Goal: Information Seeking & Learning: Learn about a topic

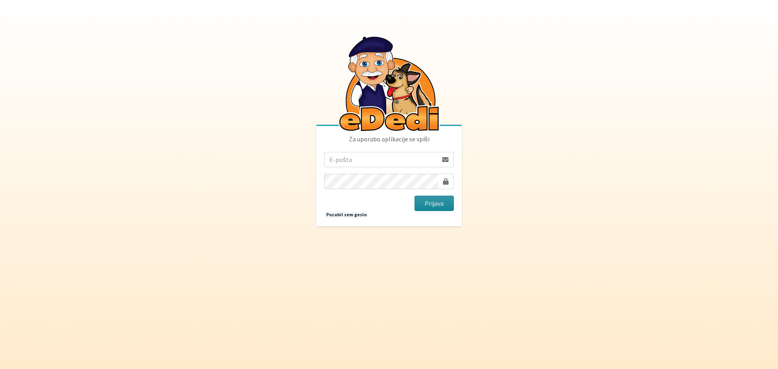
type input "[EMAIL_ADDRESS][PERSON_NAME][DOMAIN_NAME]"
click at [441, 205] on button "Prijava" at bounding box center [434, 203] width 39 height 15
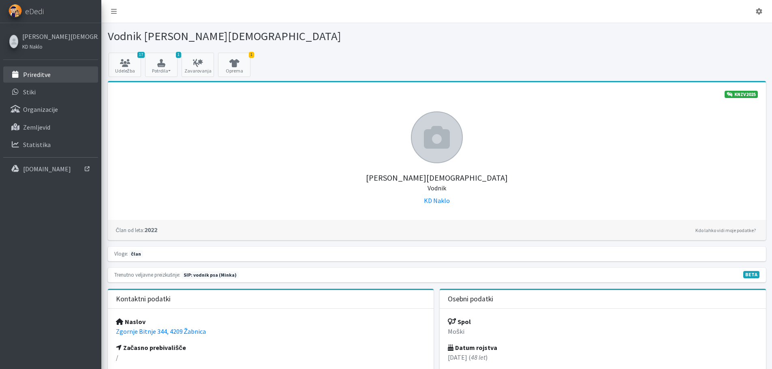
click at [42, 74] on p "Prireditve" at bounding box center [37, 75] width 28 height 8
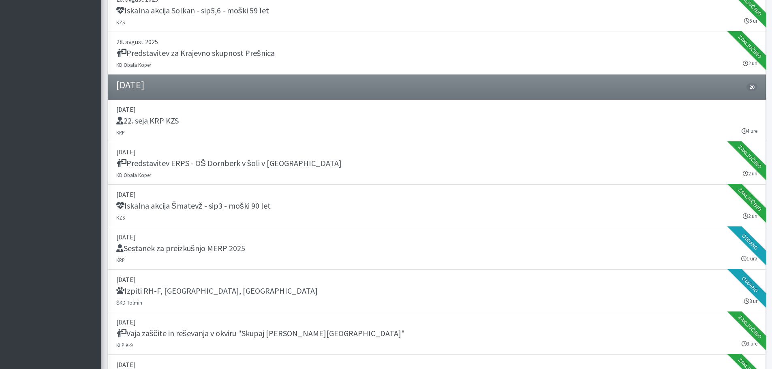
scroll to position [567, 0]
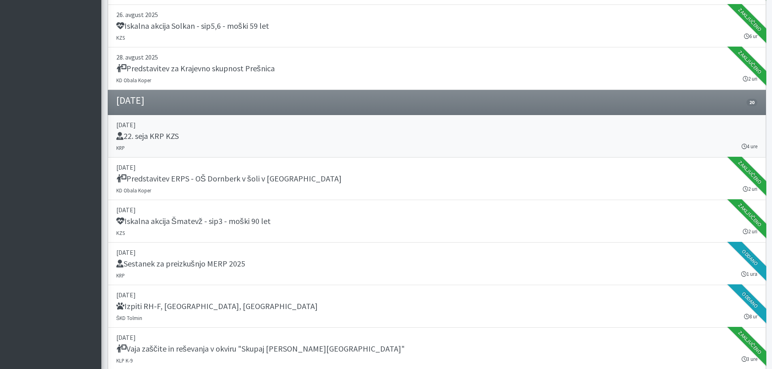
click at [169, 136] on h5 "22. seja KRP KZS" at bounding box center [147, 136] width 62 height 10
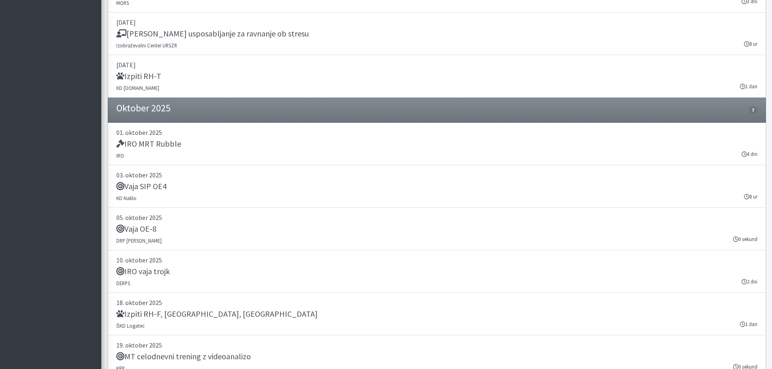
scroll to position [1459, 0]
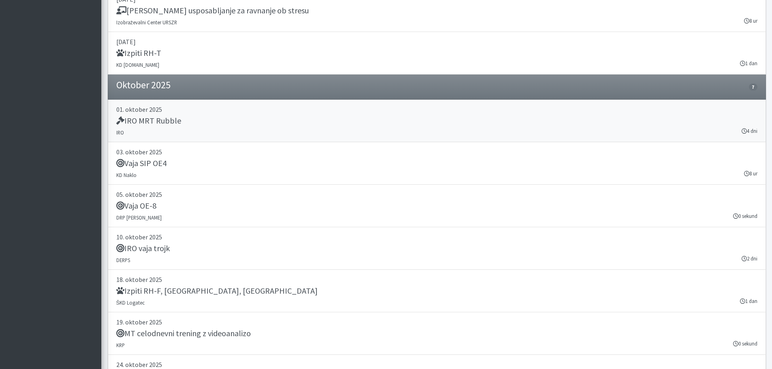
click at [168, 121] on h5 "IRO MRT Rubble" at bounding box center [148, 121] width 65 height 10
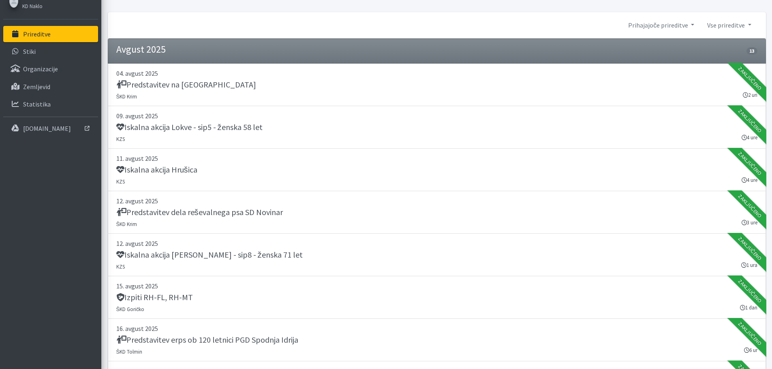
scroll to position [0, 0]
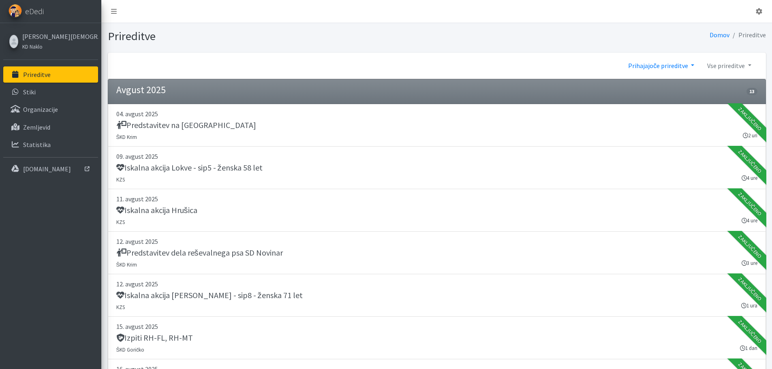
click at [659, 69] on link "Prihajajoče prireditve" at bounding box center [661, 66] width 79 height 16
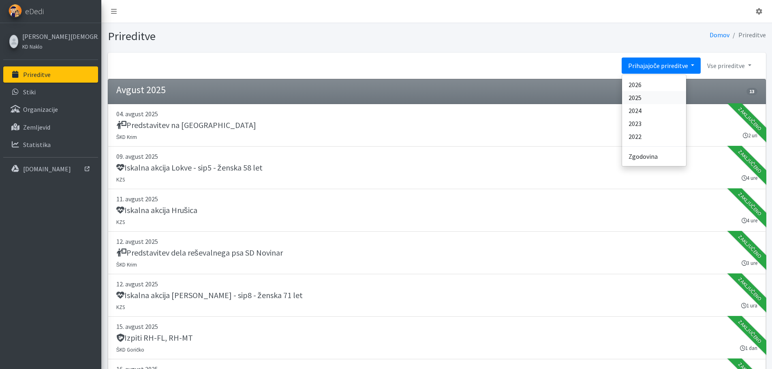
click at [654, 98] on link "2025" at bounding box center [654, 97] width 64 height 13
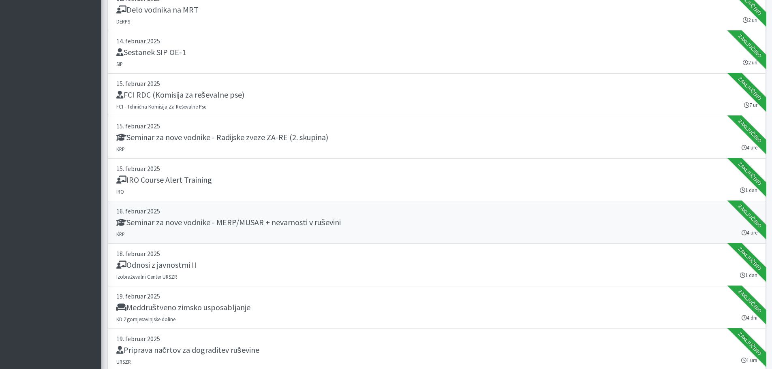
scroll to position [1418, 0]
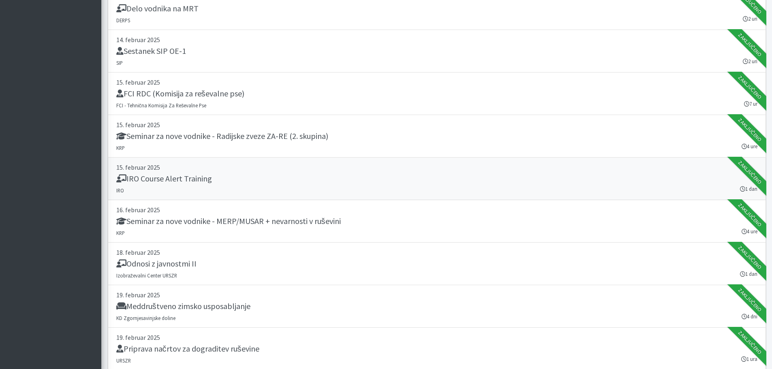
click at [203, 180] on h5 "IRO Course Alert Training" at bounding box center [164, 179] width 96 height 10
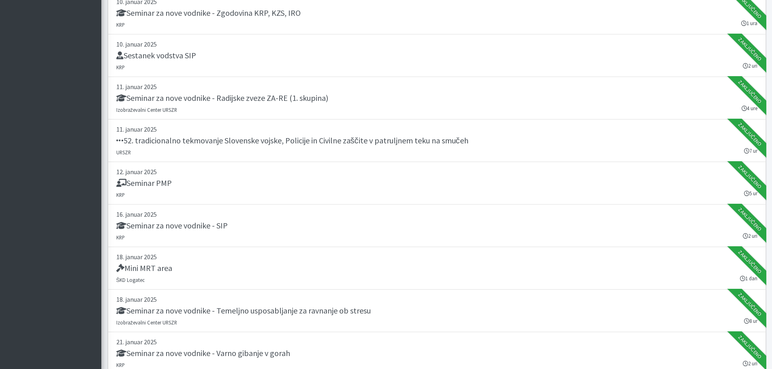
scroll to position [0, 0]
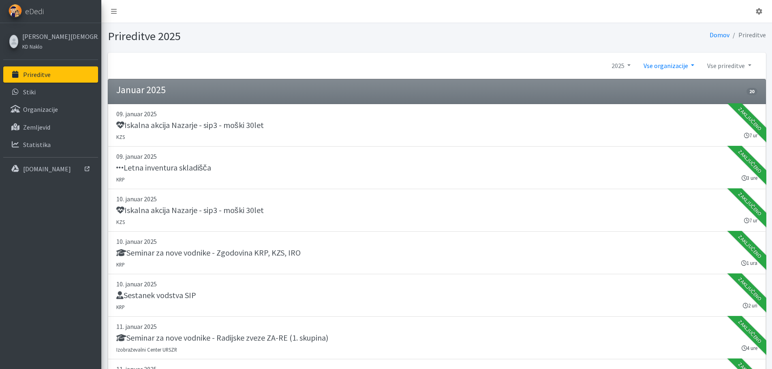
click at [677, 67] on link "Vse organizacije" at bounding box center [669, 66] width 64 height 16
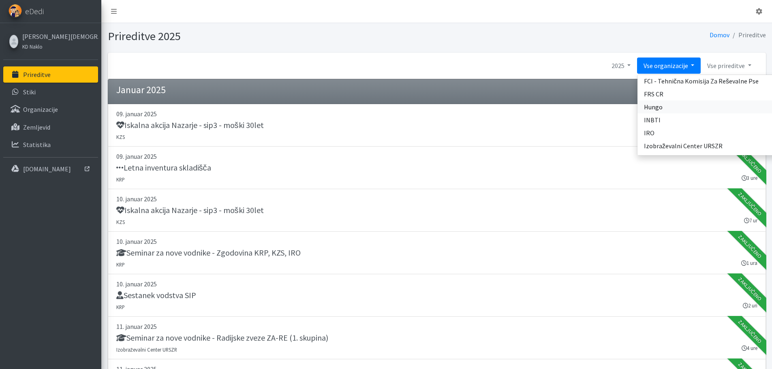
scroll to position [122, 0]
click at [681, 121] on link "IRO" at bounding box center [712, 118] width 151 height 13
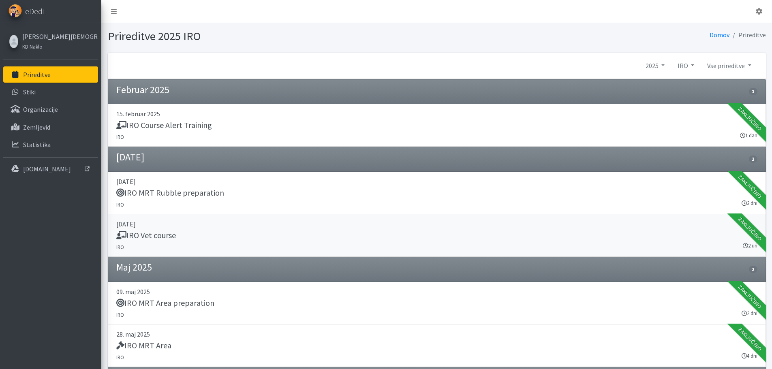
scroll to position [41, 0]
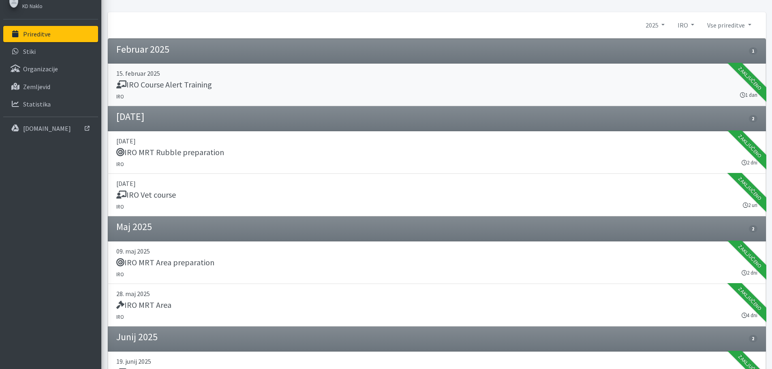
click at [199, 86] on h5 "IRO Course Alert Training" at bounding box center [164, 85] width 96 height 10
click at [207, 151] on h5 "IRO MRT Rubble preparation" at bounding box center [170, 153] width 108 height 10
click at [166, 197] on h5 "IRO Vet course" at bounding box center [146, 195] width 60 height 10
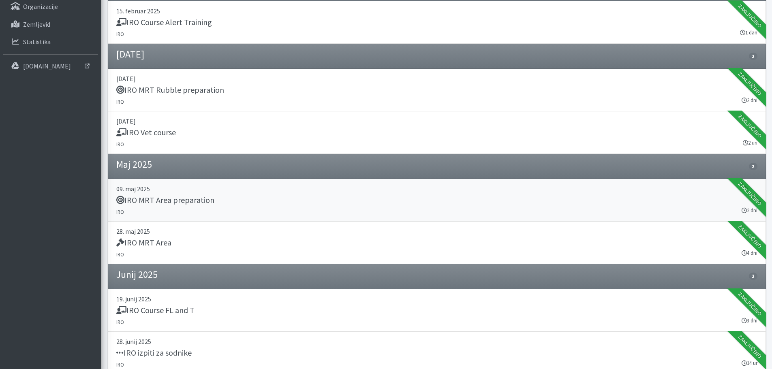
scroll to position [122, 0]
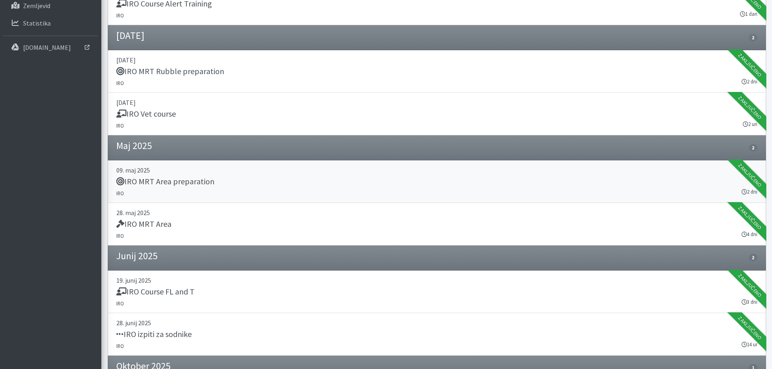
click at [182, 181] on h5 "IRO MRT Area preparation" at bounding box center [165, 182] width 98 height 10
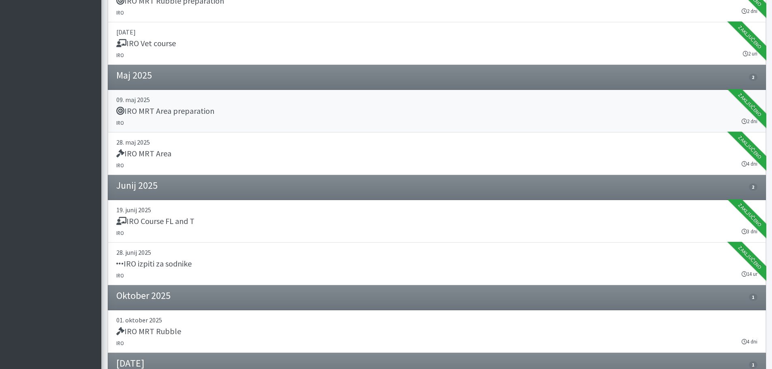
scroll to position [203, 0]
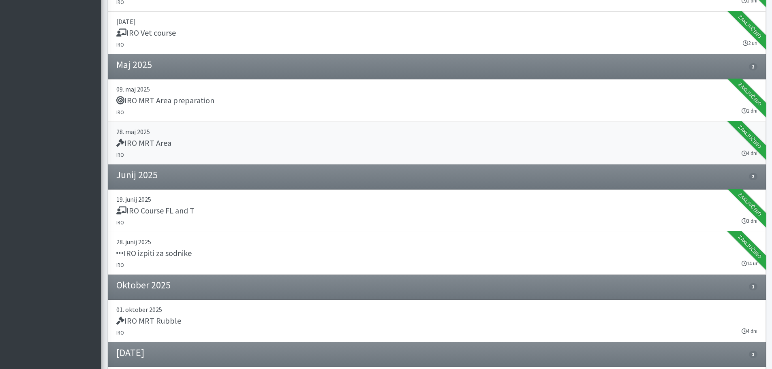
click at [158, 144] on h5 "IRO MRT Area" at bounding box center [143, 143] width 55 height 10
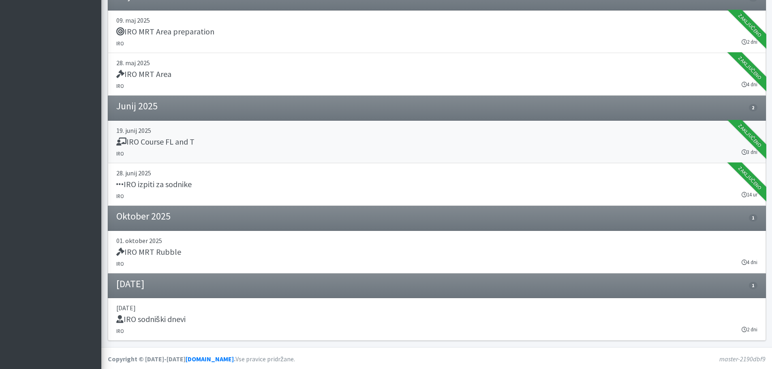
scroll to position [273, 0]
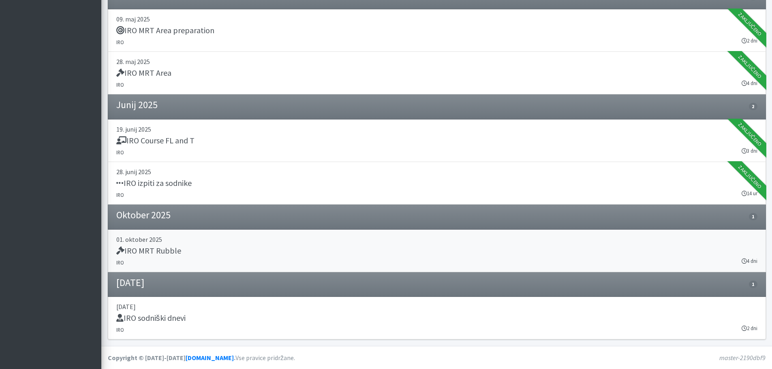
click at [163, 251] on h5 "IRO MRT Rubble" at bounding box center [148, 251] width 65 height 10
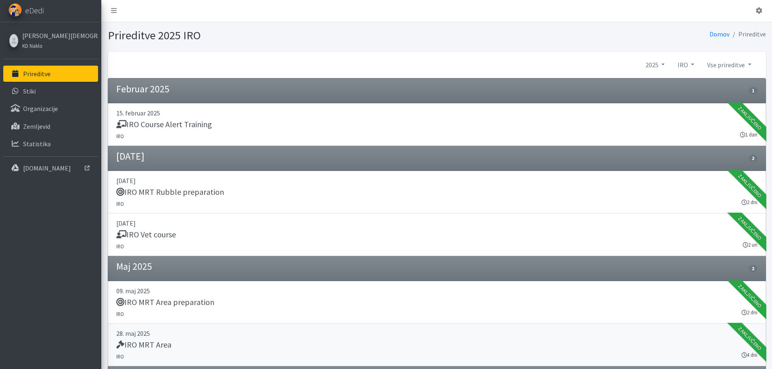
scroll to position [0, 0]
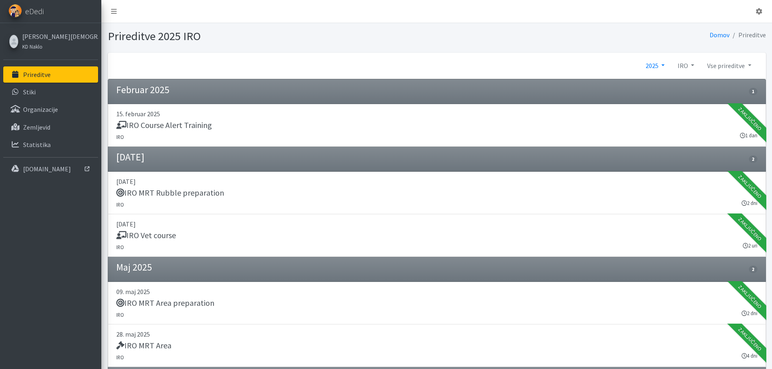
click at [659, 66] on link "2025" at bounding box center [655, 66] width 32 height 16
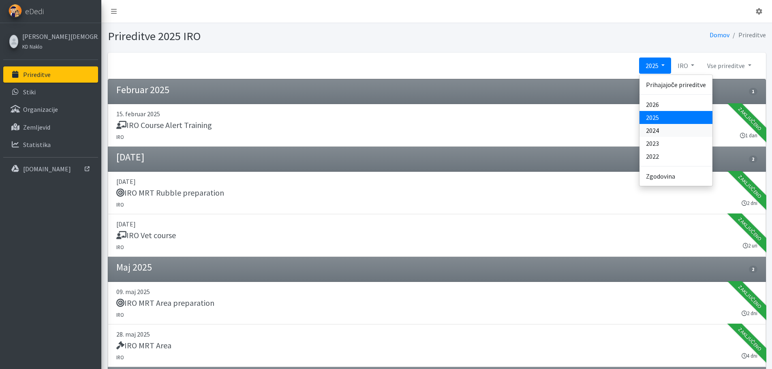
click at [661, 131] on link "2024" at bounding box center [675, 130] width 73 height 13
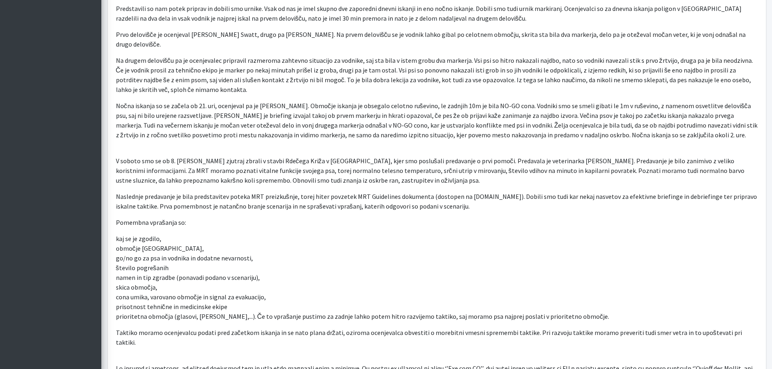
scroll to position [336, 0]
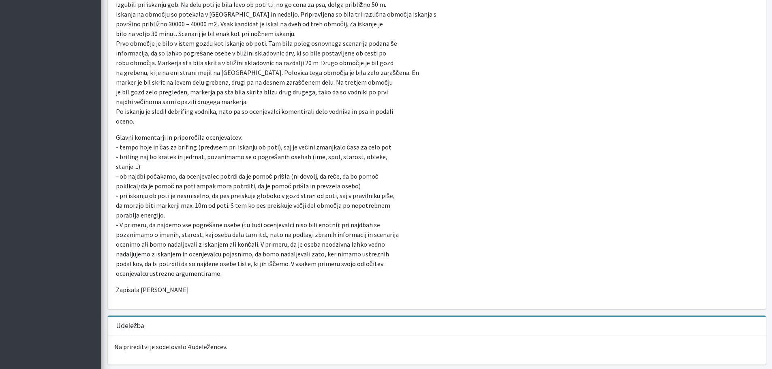
scroll to position [405, 0]
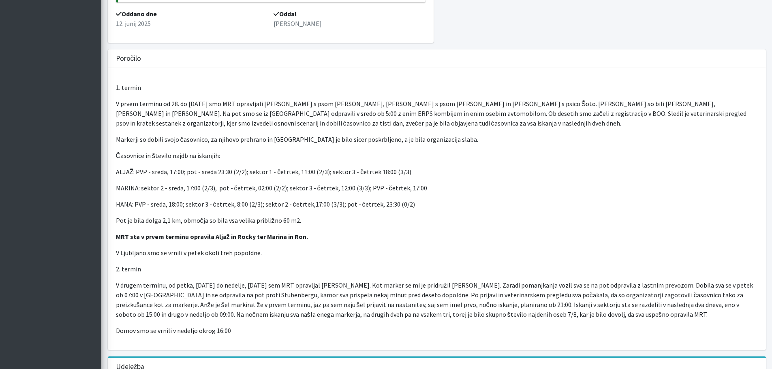
scroll to position [203, 0]
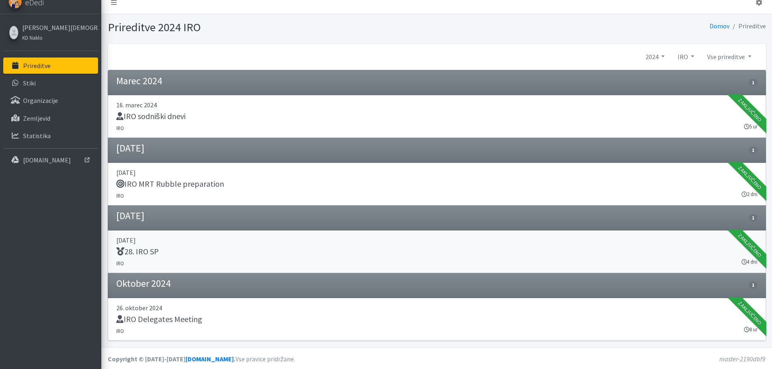
scroll to position [10, 0]
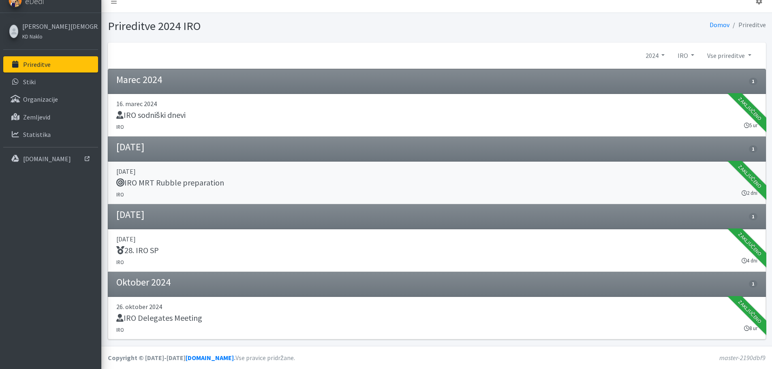
click at [191, 182] on h5 "IRO MRT Rubble preparation" at bounding box center [170, 183] width 108 height 10
click at [657, 54] on link "2024" at bounding box center [655, 55] width 32 height 16
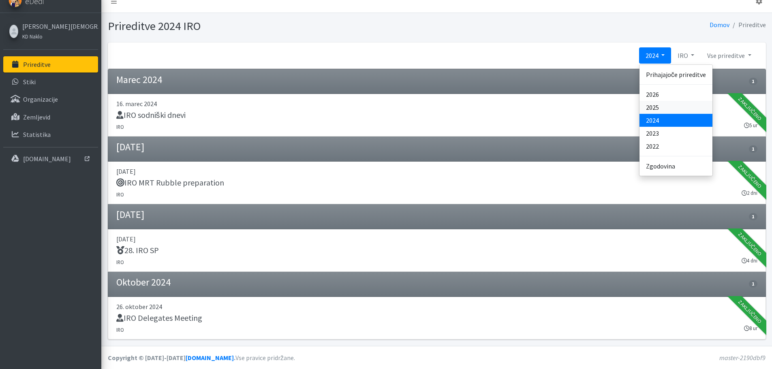
click at [662, 107] on link "2025" at bounding box center [675, 107] width 73 height 13
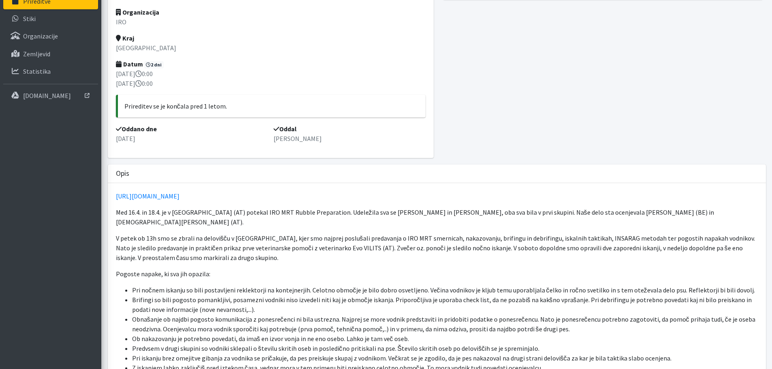
scroll to position [81, 0]
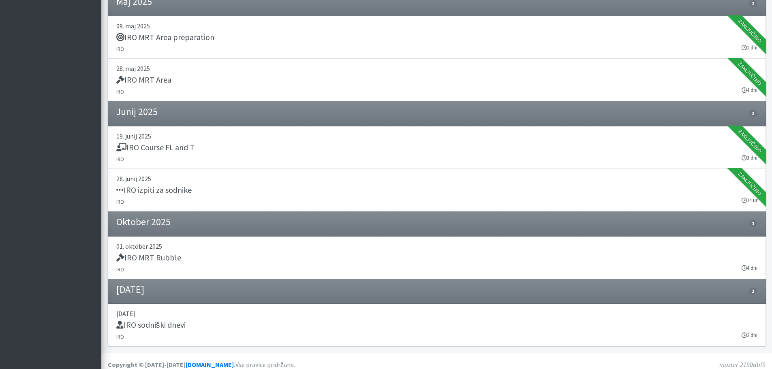
scroll to position [273, 0]
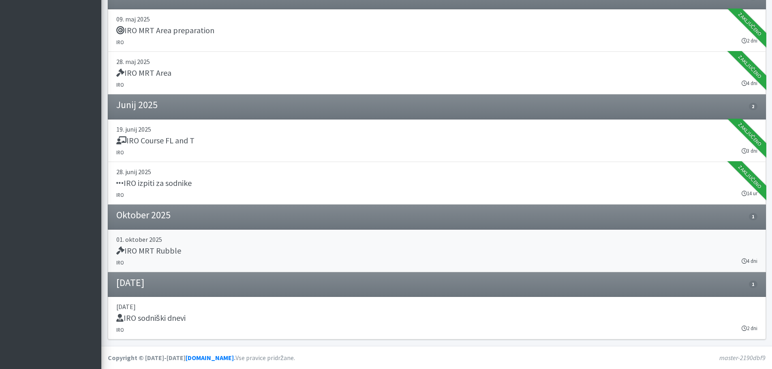
click at [158, 250] on h5 "IRO MRT Rubble" at bounding box center [148, 251] width 65 height 10
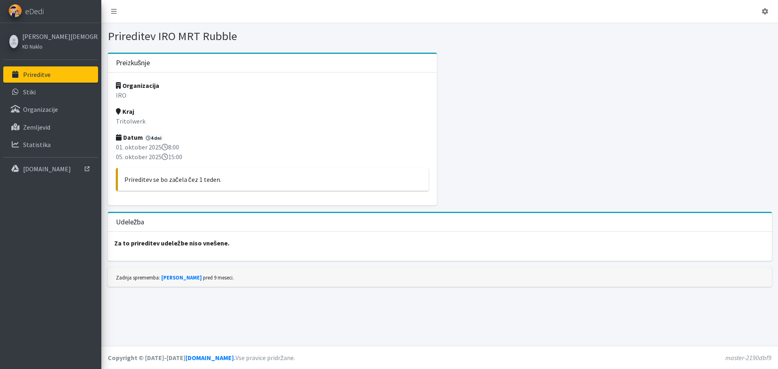
click at [39, 75] on p "Prireditve" at bounding box center [37, 75] width 28 height 8
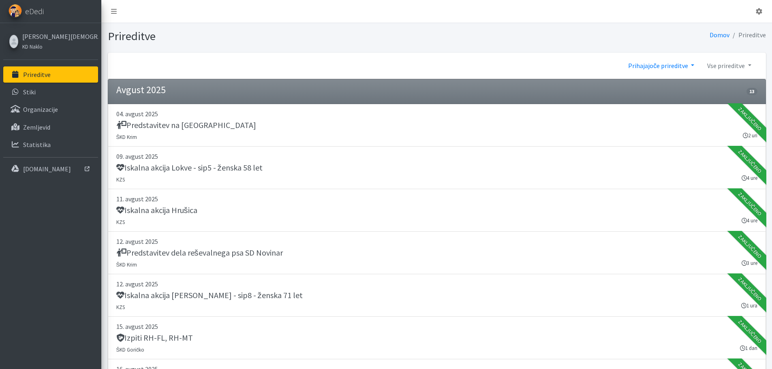
click at [691, 65] on link "Prihajajoče prireditve" at bounding box center [661, 66] width 79 height 16
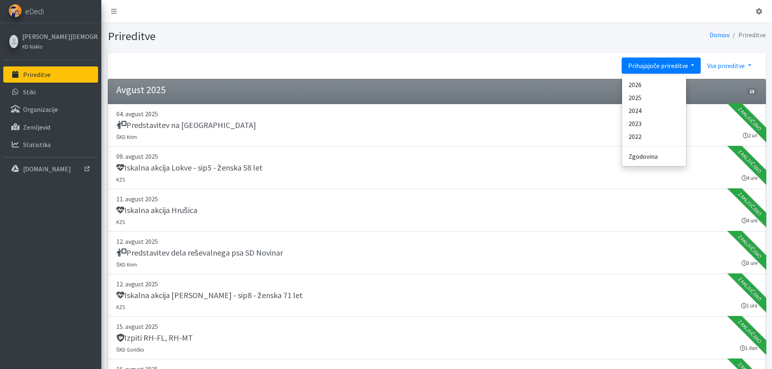
click at [741, 65] on link "Vse prireditve" at bounding box center [729, 66] width 57 height 16
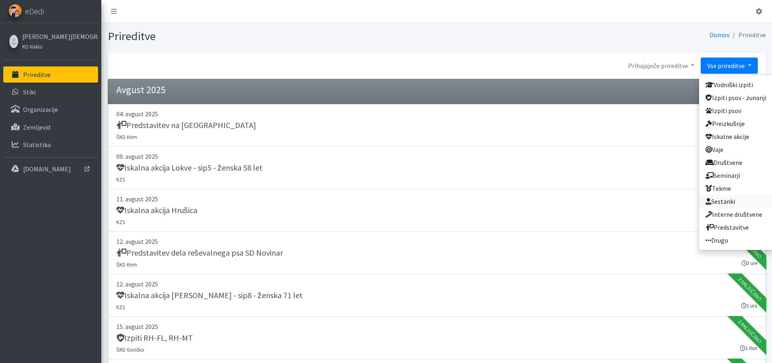
click at [735, 201] on link "Sestanki" at bounding box center [736, 201] width 74 height 13
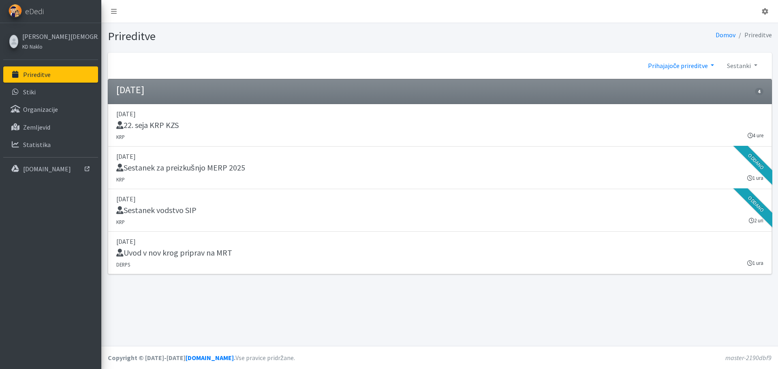
click at [692, 66] on link "Prihajajoče prireditve" at bounding box center [681, 66] width 79 height 16
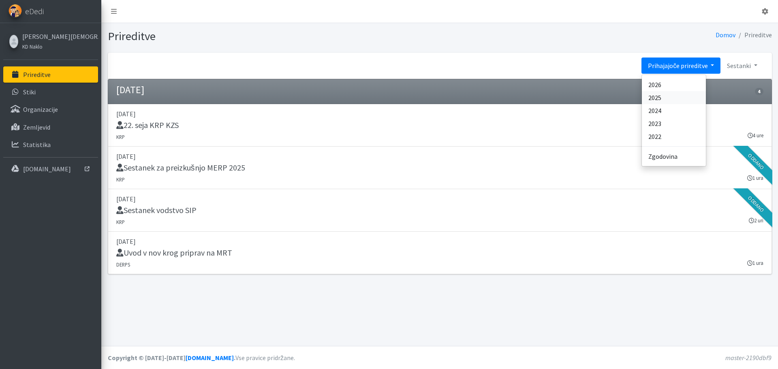
click at [671, 96] on link "2025" at bounding box center [674, 97] width 64 height 13
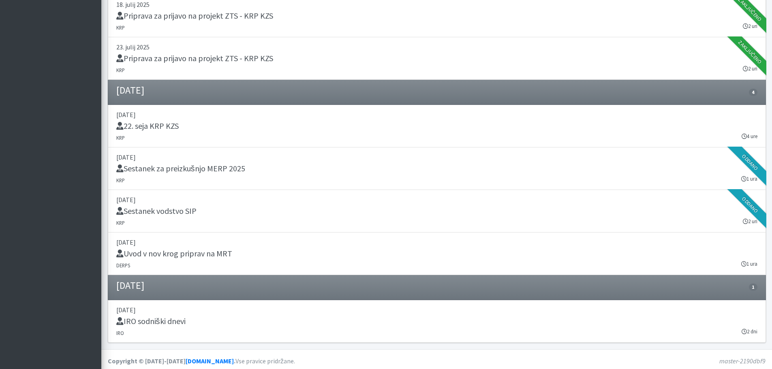
scroll to position [1454, 0]
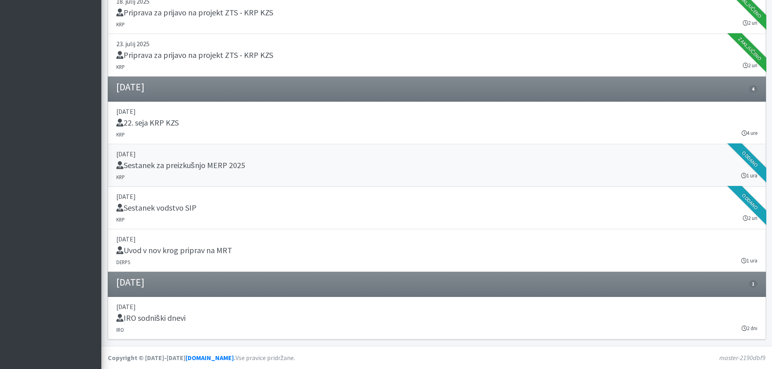
click at [229, 167] on h5 "Sestanek za preizkušnjo MERP 2025" at bounding box center [180, 165] width 129 height 10
click at [183, 208] on h5 "Sestanek vodstvo SIP" at bounding box center [156, 208] width 80 height 10
click at [208, 166] on h5 "Sestanek za preizkušnjo MERP 2025" at bounding box center [180, 165] width 129 height 10
click at [172, 124] on h5 "22. seja KRP KZS" at bounding box center [147, 123] width 62 height 10
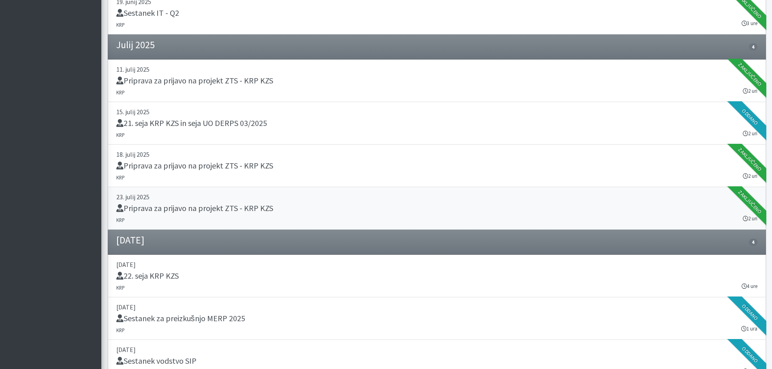
scroll to position [1292, 0]
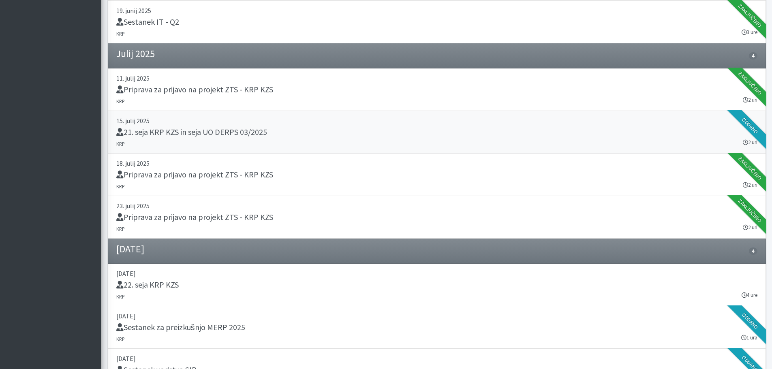
click at [237, 133] on h5 "21. seja KRP KZS in seja UO DERPS 03/2025" at bounding box center [191, 132] width 151 height 10
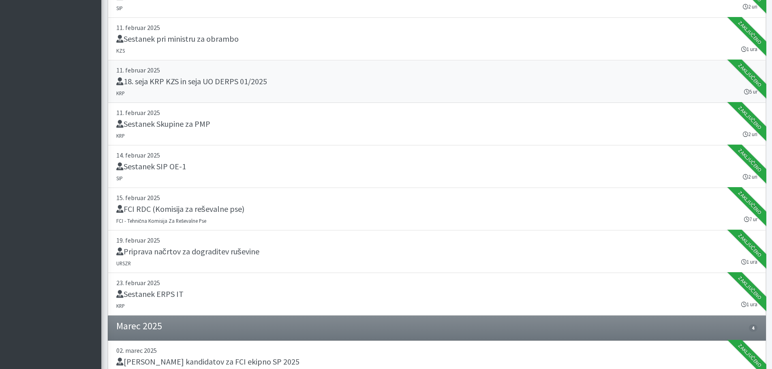
scroll to position [0, 0]
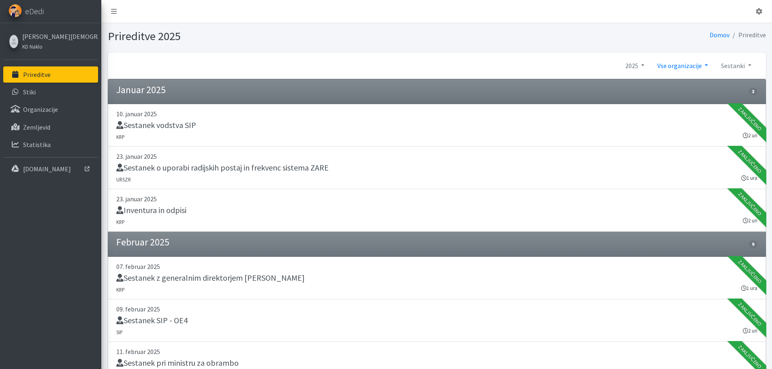
click at [679, 67] on link "Vse organizacije" at bounding box center [683, 66] width 64 height 16
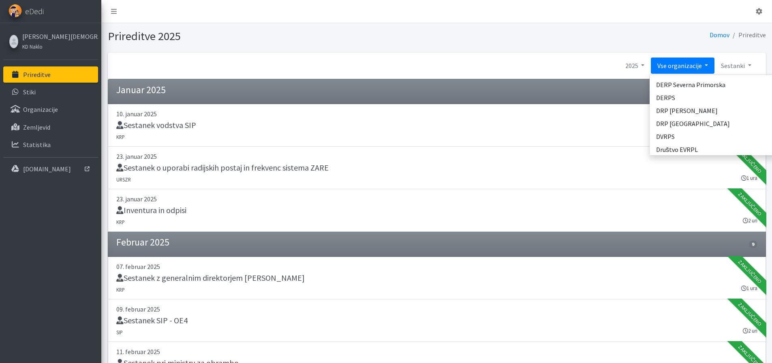
click at [680, 66] on link "Vse organizacije" at bounding box center [683, 66] width 64 height 16
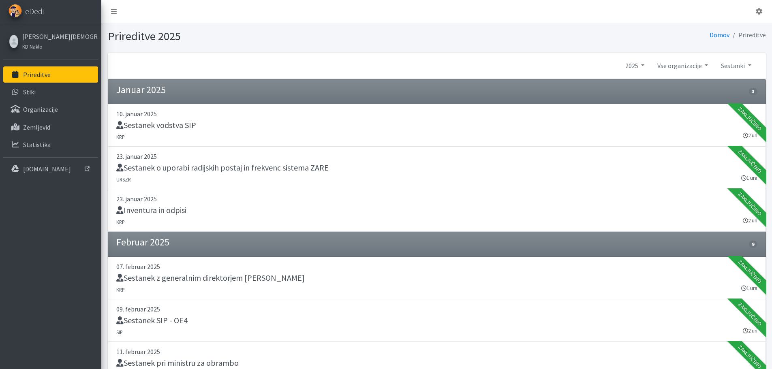
click at [38, 73] on p "Prireditve" at bounding box center [37, 75] width 28 height 8
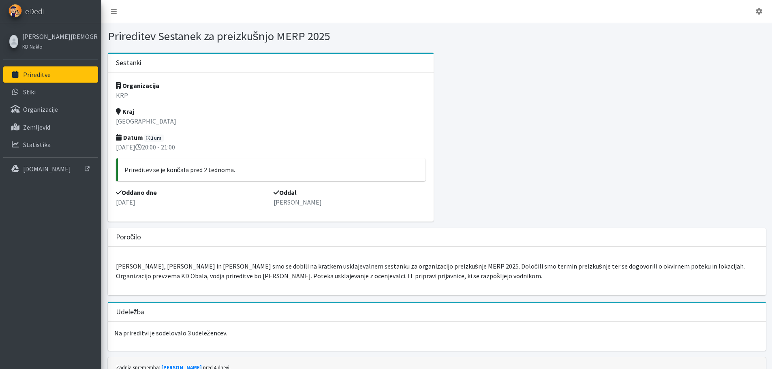
scroll to position [37, 0]
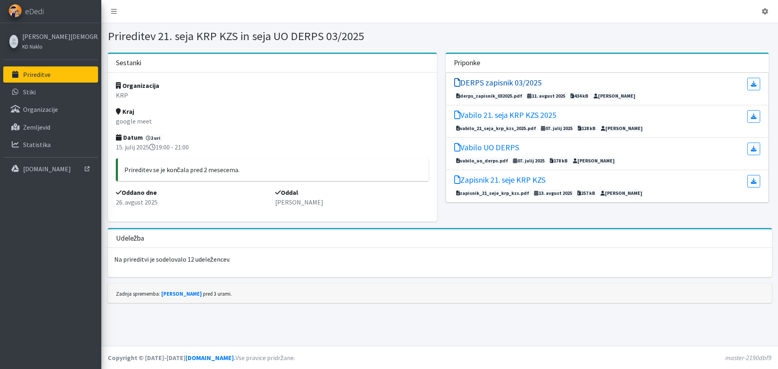
click at [506, 83] on h5 "DERPS zapisnik 03/2025" at bounding box center [498, 83] width 88 height 10
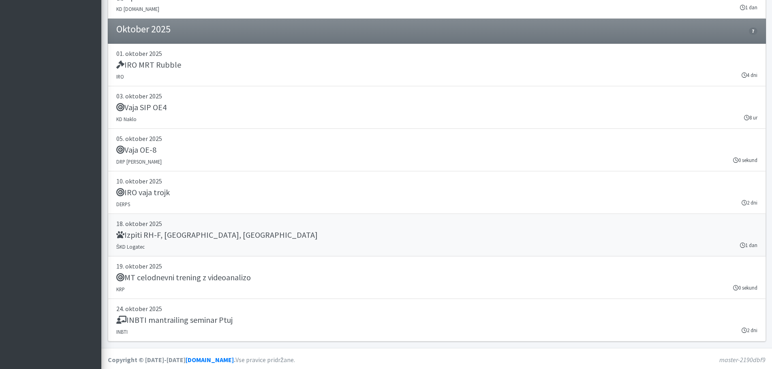
scroll to position [1517, 0]
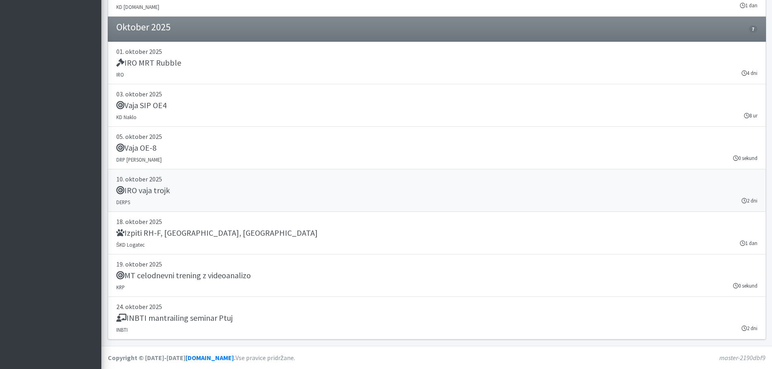
click at [163, 193] on h5 "IRO vaja trojk" at bounding box center [142, 191] width 53 height 10
click at [151, 105] on h5 "Vaja SIP OE4" at bounding box center [141, 106] width 50 height 10
